Goal: Transaction & Acquisition: Purchase product/service

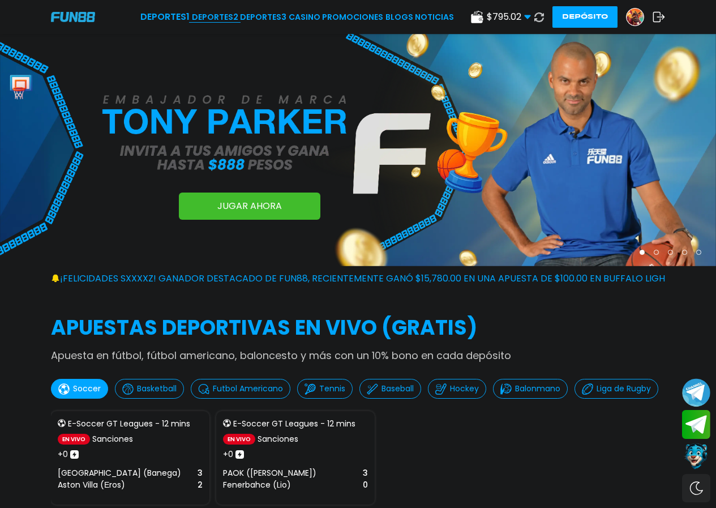
click at [215, 17] on link "Deportes 2" at bounding box center [215, 17] width 46 height 12
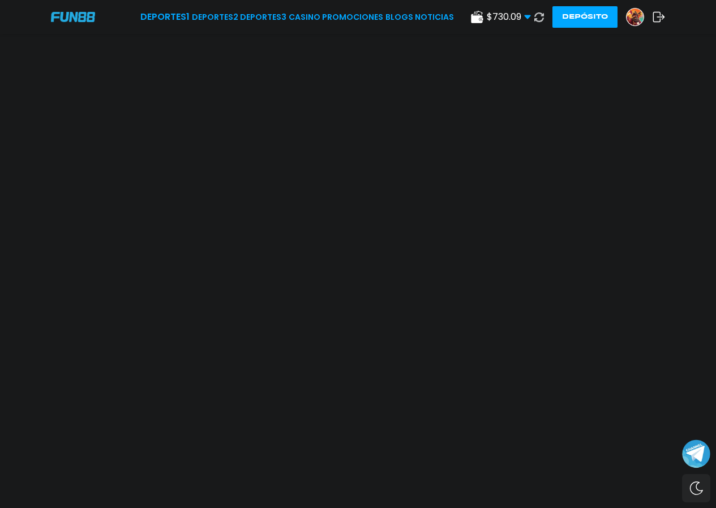
click at [542, 19] on use at bounding box center [539, 17] width 10 height 10
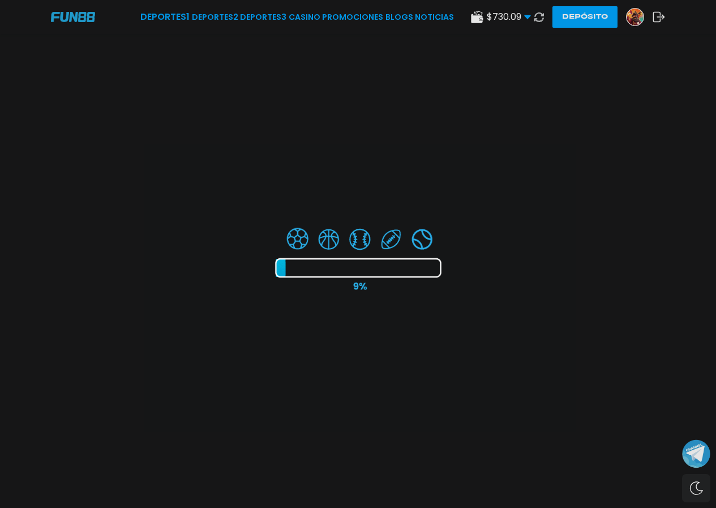
click at [536, 17] on div at bounding box center [358, 254] width 716 height 508
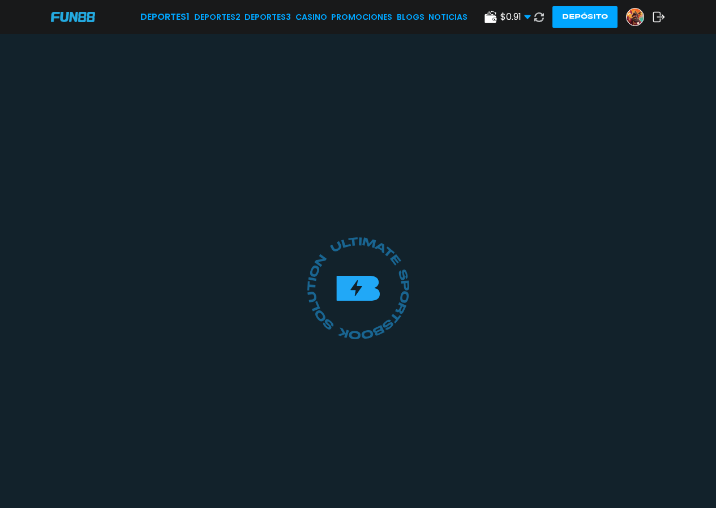
click at [536, 16] on icon at bounding box center [539, 17] width 10 height 10
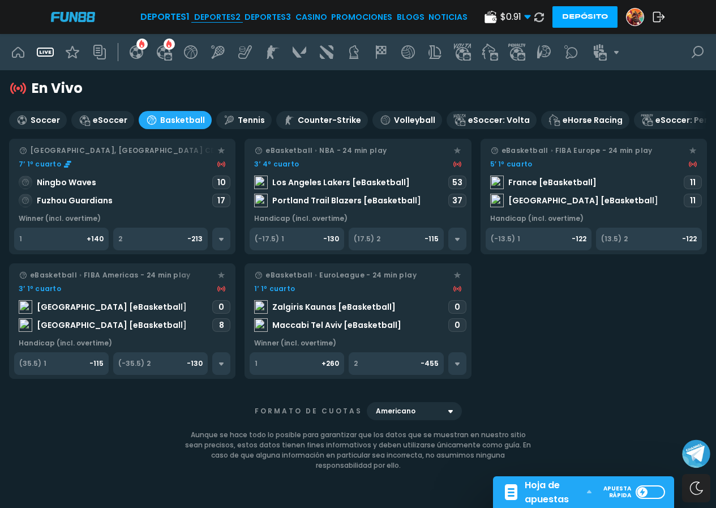
click at [210, 15] on link "Deportes 2" at bounding box center [217, 17] width 46 height 12
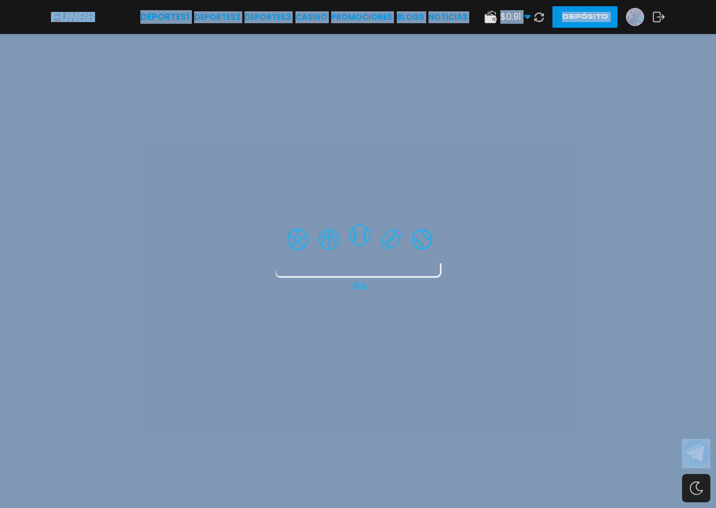
click at [226, 16] on div at bounding box center [358, 254] width 716 height 508
click at [277, 18] on div at bounding box center [358, 254] width 716 height 508
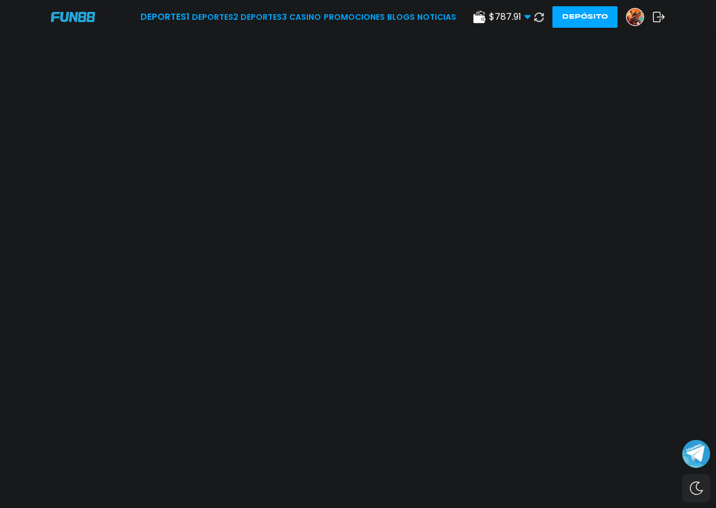
click at [542, 17] on icon at bounding box center [539, 17] width 10 height 10
click at [542, 16] on use at bounding box center [539, 17] width 10 height 10
click at [537, 24] on button at bounding box center [539, 17] width 16 height 16
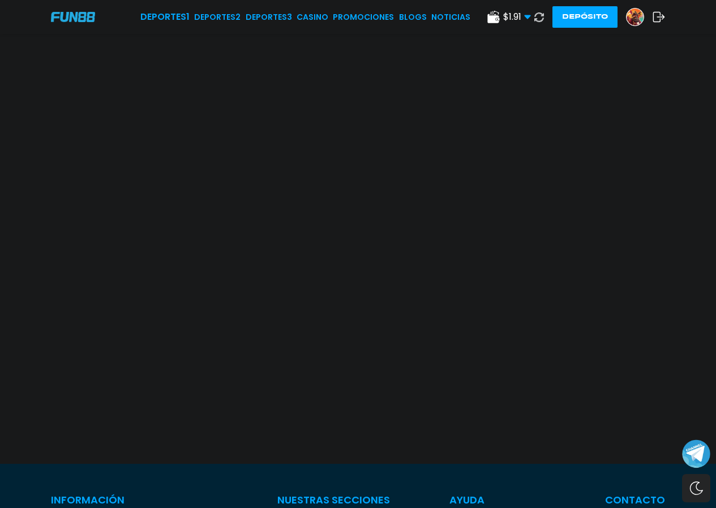
scroll to position [57, 0]
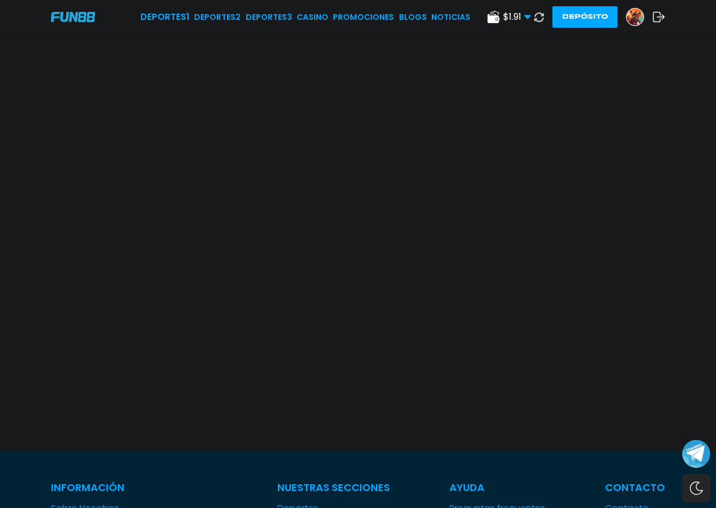
click at [535, 18] on use at bounding box center [539, 17] width 10 height 10
click at [543, 18] on icon at bounding box center [539, 17] width 10 height 10
click at [539, 16] on icon at bounding box center [539, 17] width 10 height 10
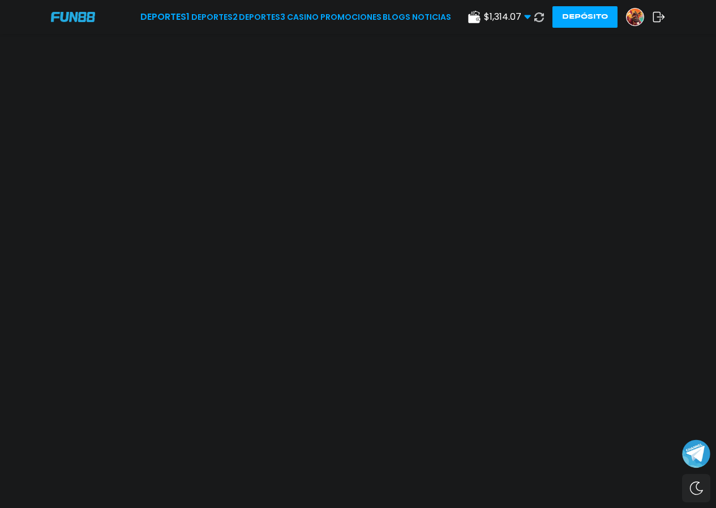
click at [532, 18] on button at bounding box center [539, 17] width 16 height 16
click at [535, 20] on use at bounding box center [539, 17] width 10 height 10
click at [538, 12] on use at bounding box center [539, 17] width 10 height 10
click at [540, 22] on use at bounding box center [539, 17] width 10 height 10
click at [541, 15] on icon at bounding box center [539, 17] width 10 height 10
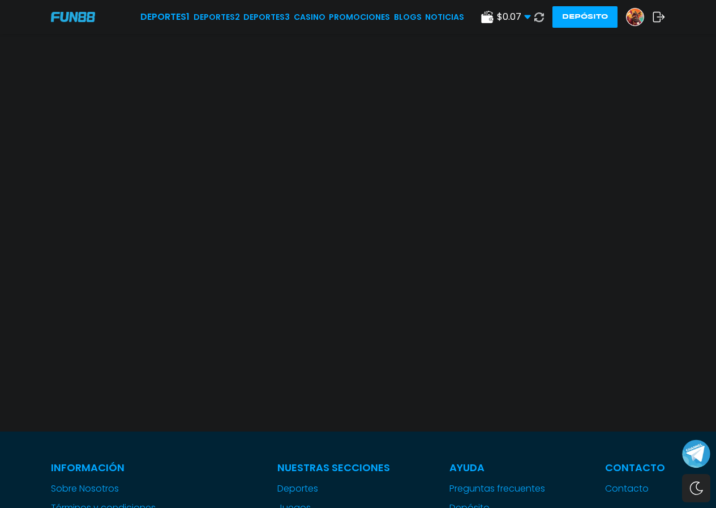
scroll to position [57, 0]
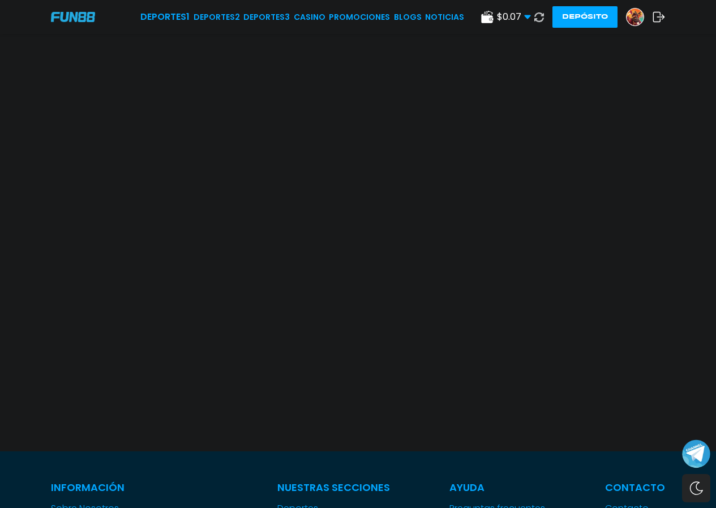
click at [535, 17] on icon at bounding box center [539, 17] width 10 height 10
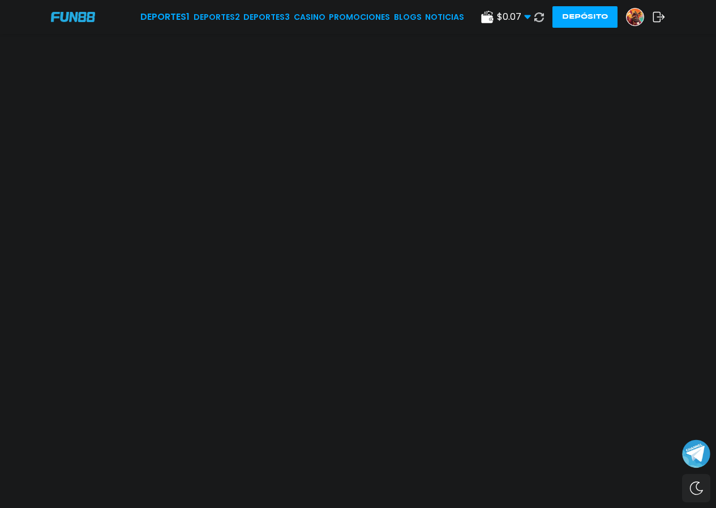
click at [542, 20] on use at bounding box center [539, 17] width 10 height 10
click at [537, 16] on icon at bounding box center [539, 17] width 10 height 10
click at [543, 19] on button at bounding box center [539, 17] width 16 height 16
click at [537, 18] on icon at bounding box center [539, 17] width 10 height 10
click at [538, 19] on icon at bounding box center [539, 17] width 12 height 12
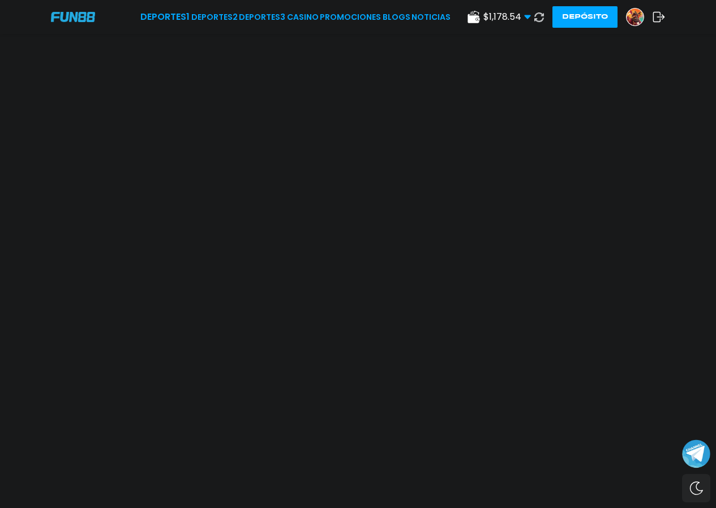
click at [539, 20] on icon at bounding box center [539, 17] width 10 height 10
click at [536, 18] on icon at bounding box center [539, 17] width 10 height 10
click at [538, 20] on icon at bounding box center [539, 17] width 10 height 10
click at [535, 20] on use at bounding box center [539, 17] width 10 height 10
click at [541, 16] on use at bounding box center [539, 17] width 10 height 10
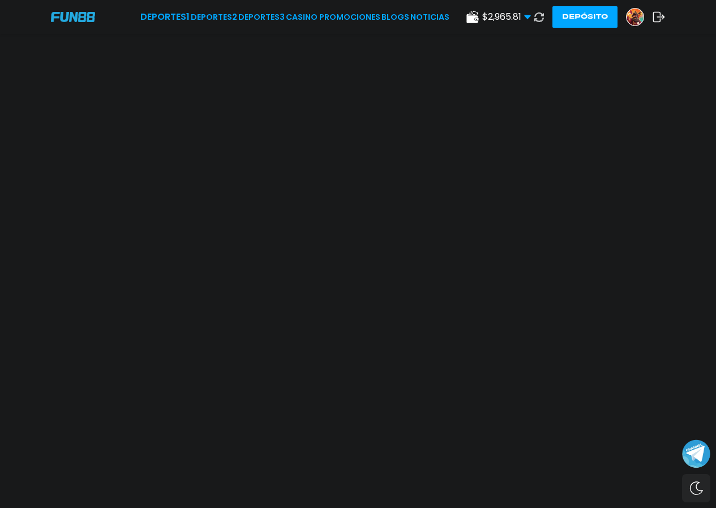
click at [541, 20] on icon at bounding box center [539, 17] width 10 height 10
click at [632, 20] on img at bounding box center [635, 16] width 17 height 17
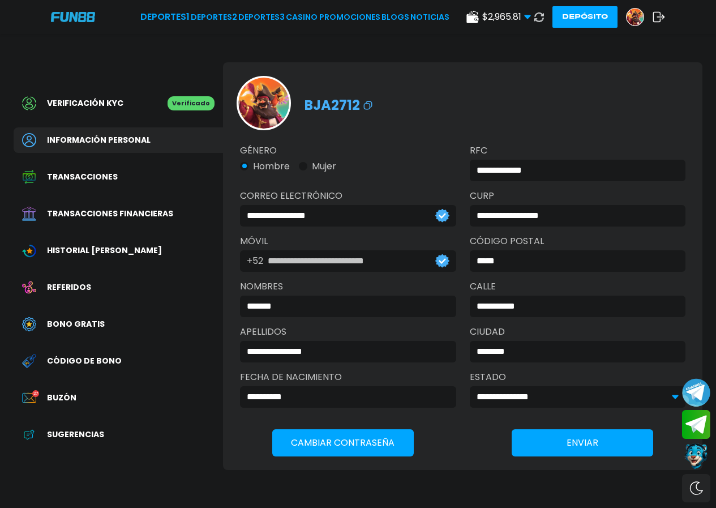
click at [594, 24] on button "Depósito" at bounding box center [584, 17] width 65 height 22
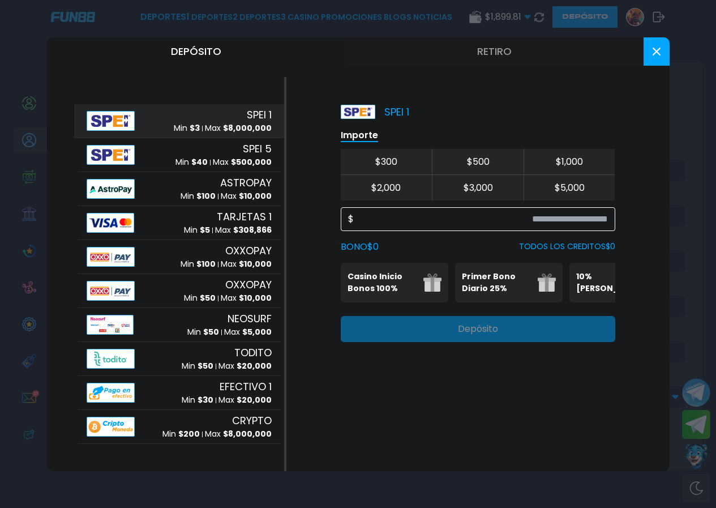
click at [452, 220] on input at bounding box center [481, 219] width 254 height 14
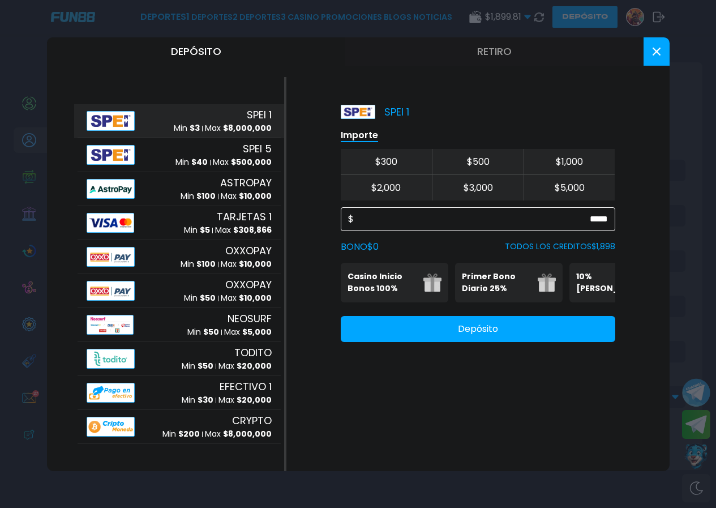
type input "*****"
click at [496, 53] on button "Retiro" at bounding box center [494, 51] width 298 height 28
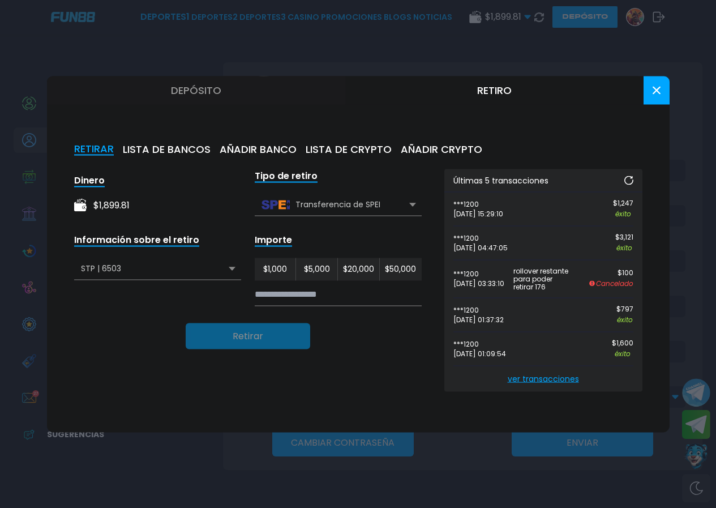
click at [412, 200] on div "Transferencia de SPEI" at bounding box center [338, 205] width 167 height 22
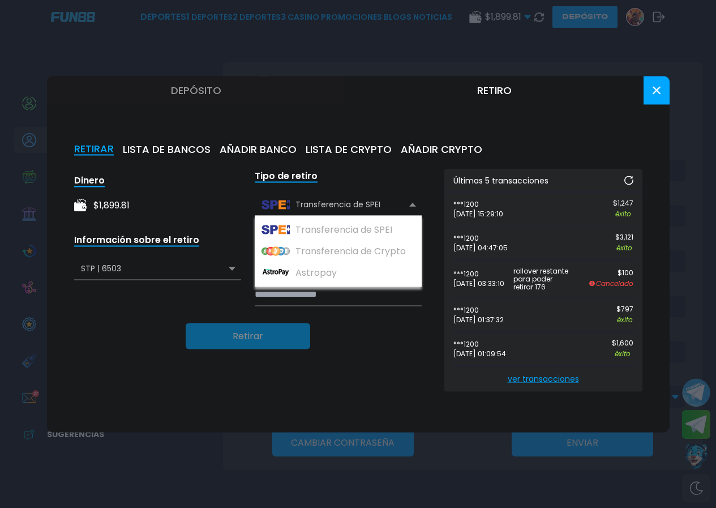
click at [412, 200] on div "Transferencia de SPEI" at bounding box center [338, 205] width 167 height 22
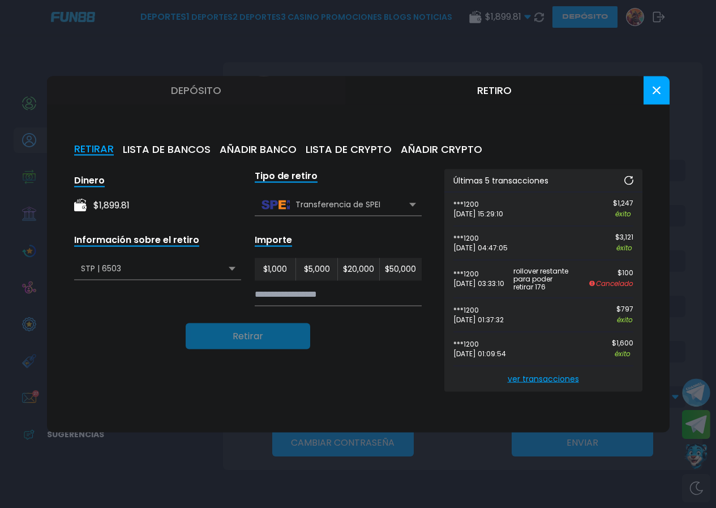
click at [171, 270] on div "STP | 6503" at bounding box center [157, 269] width 167 height 22
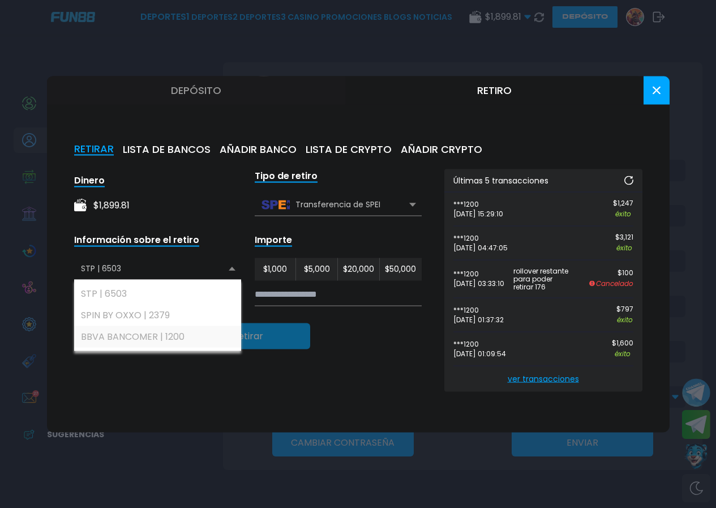
click at [158, 333] on div "BBVA BANCOMER | 1200" at bounding box center [157, 336] width 167 height 22
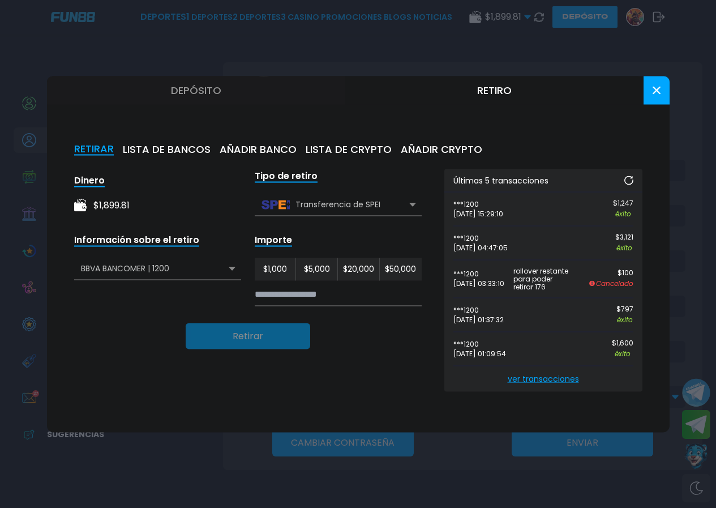
click at [318, 293] on input at bounding box center [338, 293] width 167 height 23
click at [200, 266] on div "BBVA BANCOMER | 1200" at bounding box center [157, 269] width 167 height 22
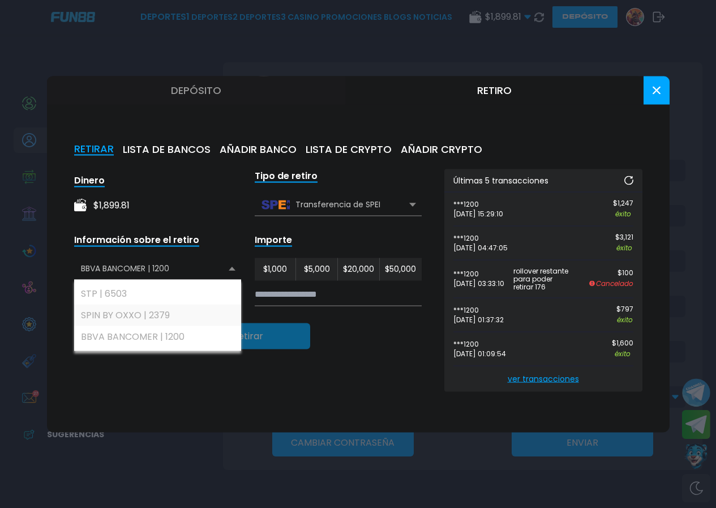
click at [184, 314] on div "SPIN BY OXXO | 2379" at bounding box center [157, 315] width 167 height 22
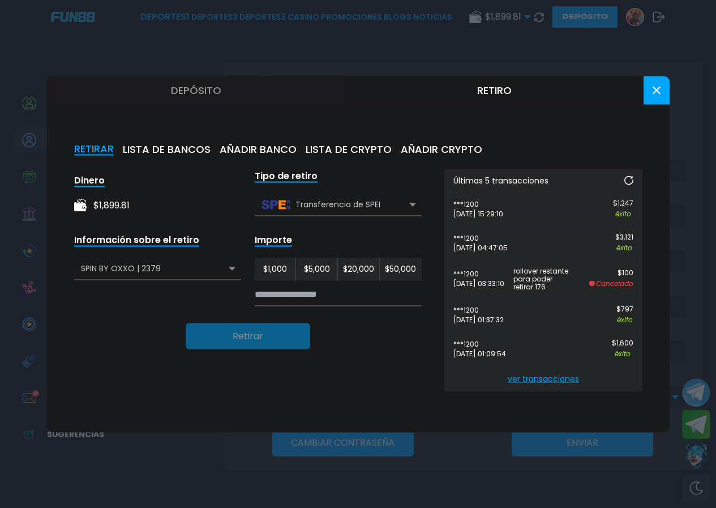
click at [285, 293] on input at bounding box center [338, 293] width 167 height 23
type input "*****"
click at [282, 332] on button "Retirar" at bounding box center [248, 336] width 125 height 26
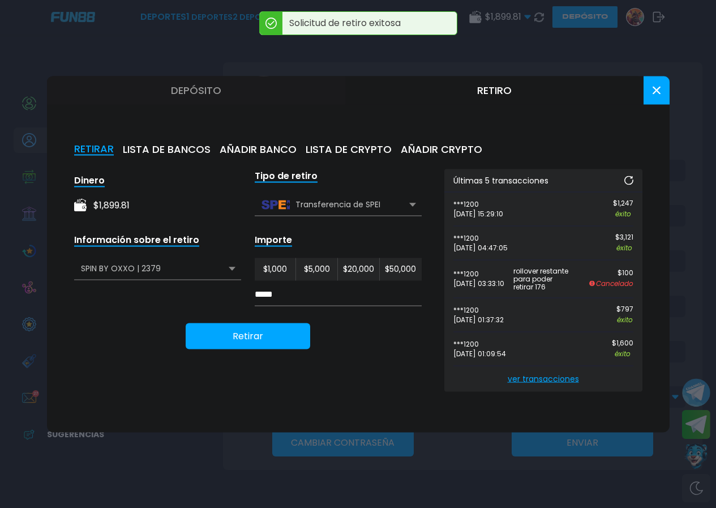
click at [652, 91] on button at bounding box center [657, 90] width 26 height 28
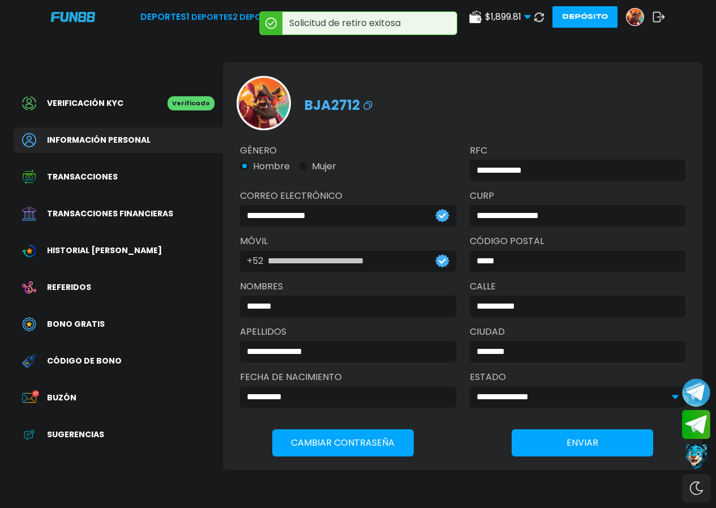
click at [540, 15] on icon at bounding box center [539, 17] width 10 height 10
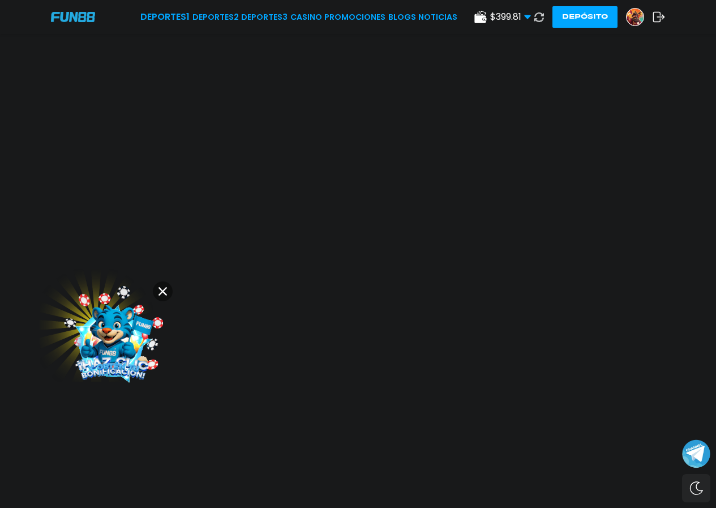
click at [159, 286] on button at bounding box center [163, 291] width 20 height 20
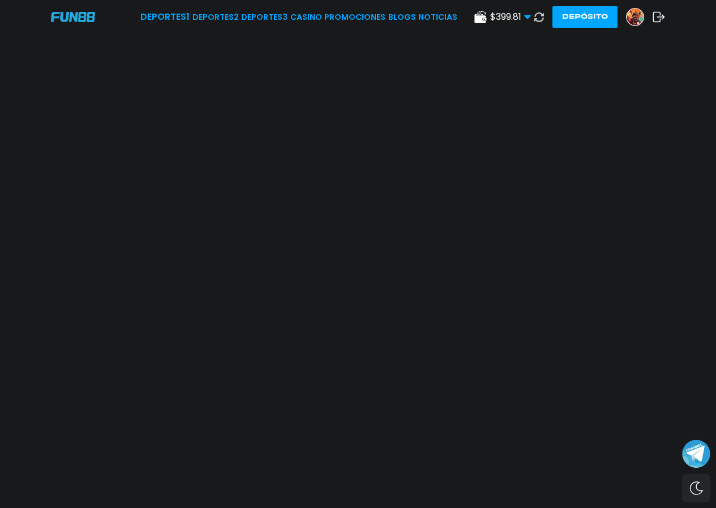
click at [545, 19] on button at bounding box center [539, 17] width 16 height 16
click at [541, 16] on use at bounding box center [539, 17] width 10 height 10
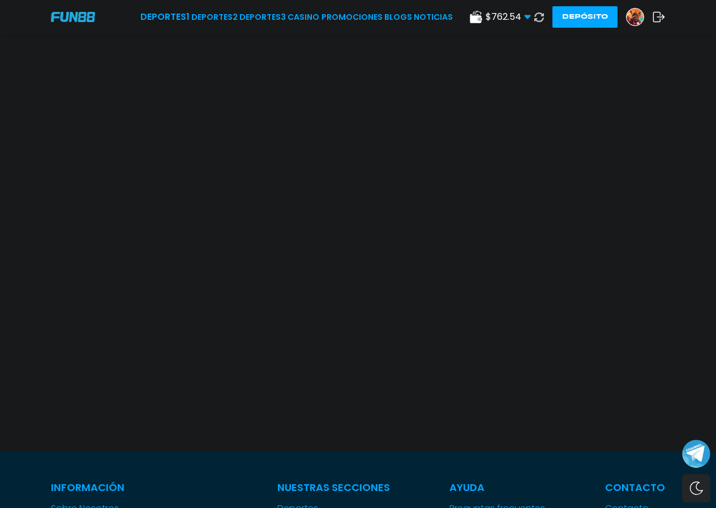
click at [541, 15] on icon at bounding box center [539, 17] width 10 height 10
click at [539, 22] on use at bounding box center [539, 17] width 10 height 10
click at [542, 14] on use at bounding box center [539, 17] width 10 height 10
click at [535, 15] on use at bounding box center [539, 17] width 10 height 10
click at [537, 16] on icon at bounding box center [539, 17] width 10 height 10
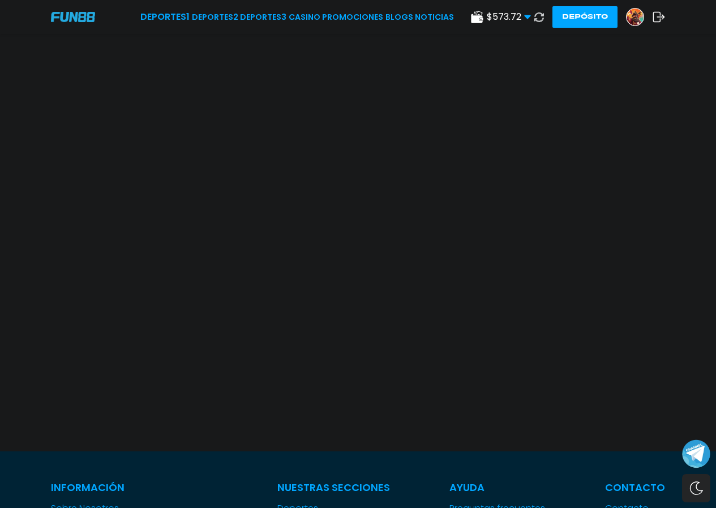
click at [542, 15] on use at bounding box center [539, 17] width 10 height 10
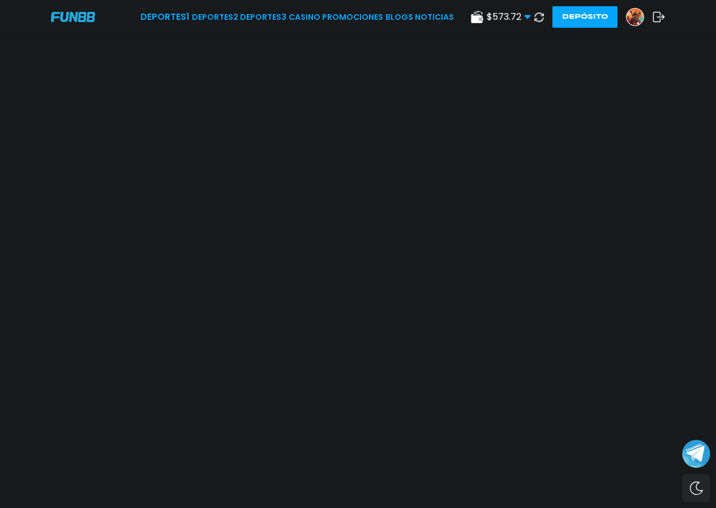
click at [541, 13] on use at bounding box center [539, 17] width 10 height 10
